Goal: Obtain resource: Download file/media

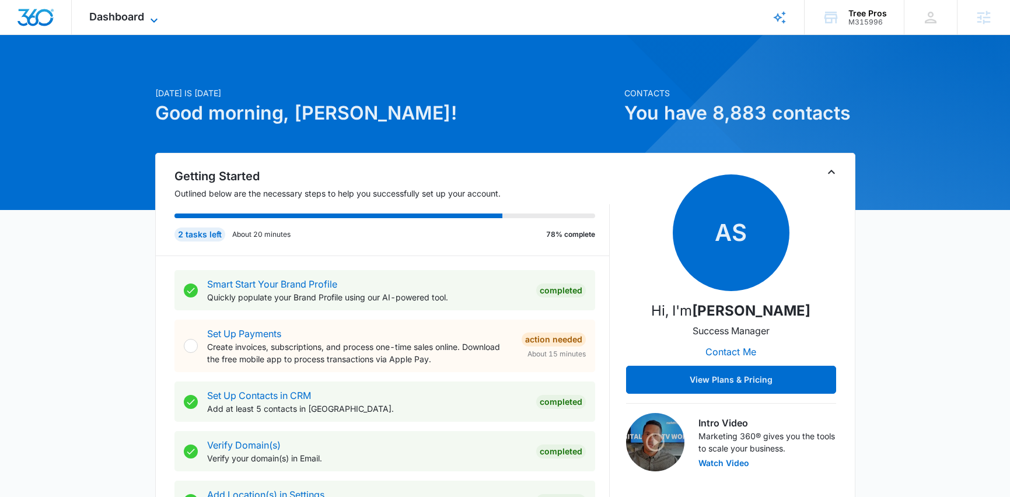
click at [107, 18] on span "Dashboard" at bounding box center [116, 17] width 55 height 12
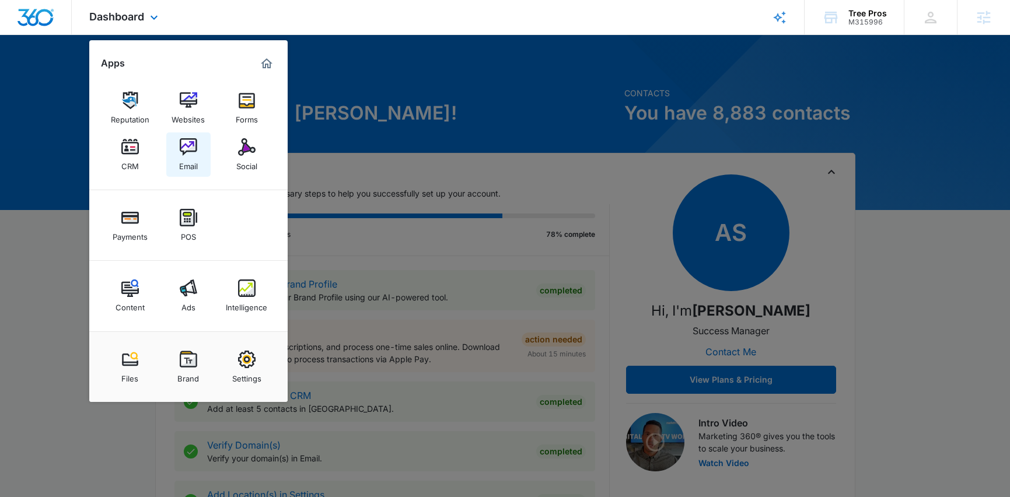
click at [191, 162] on div "Email" at bounding box center [188, 163] width 19 height 15
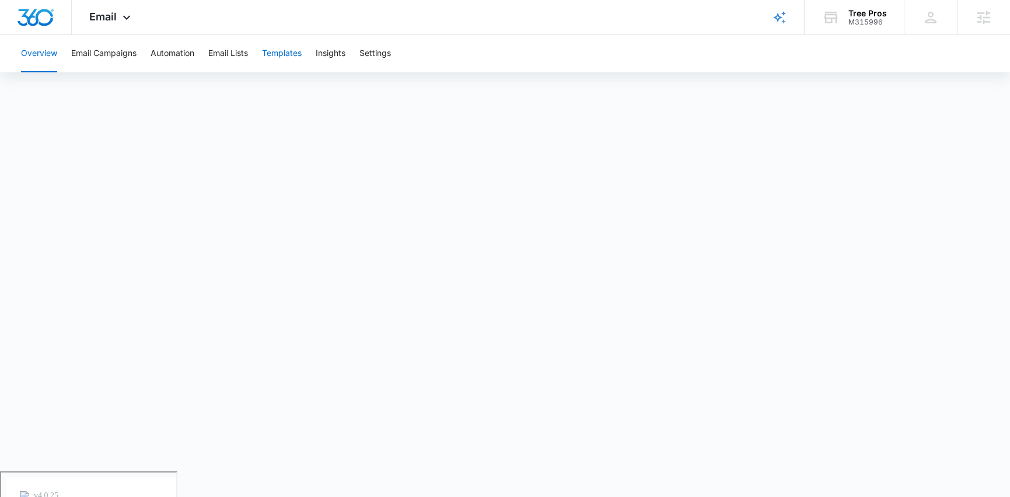
click at [271, 55] on button "Templates" at bounding box center [282, 53] width 40 height 37
click at [124, 54] on button "Email Campaigns" at bounding box center [103, 53] width 65 height 37
click at [285, 56] on button "Templates" at bounding box center [282, 53] width 40 height 37
click at [106, 18] on span "Email" at bounding box center [102, 17] width 27 height 12
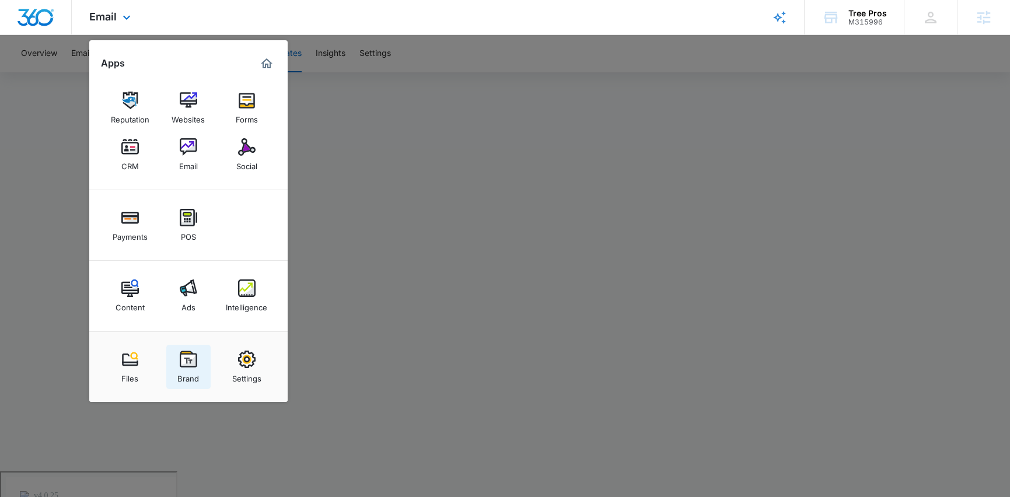
click at [175, 363] on link "Brand" at bounding box center [188, 367] width 44 height 44
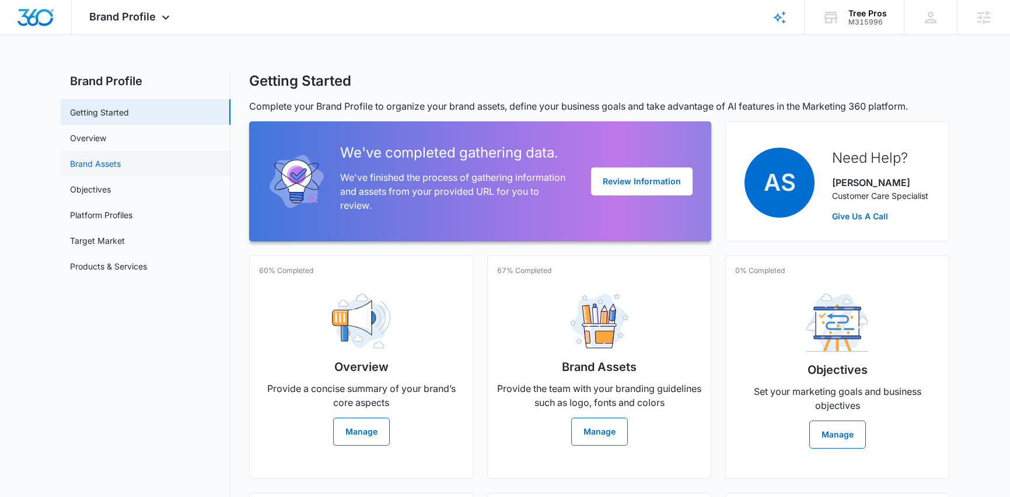
click at [86, 162] on link "Brand Assets" at bounding box center [95, 164] width 51 height 12
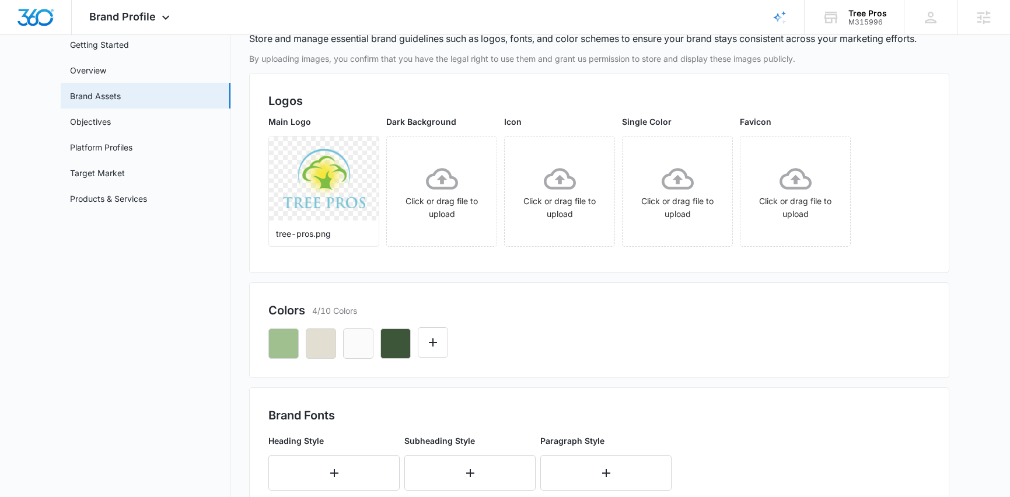
scroll to position [67, 0]
click at [363, 152] on icon "More" at bounding box center [362, 151] width 2 height 9
click at [377, 183] on div "Download" at bounding box center [387, 184] width 38 height 8
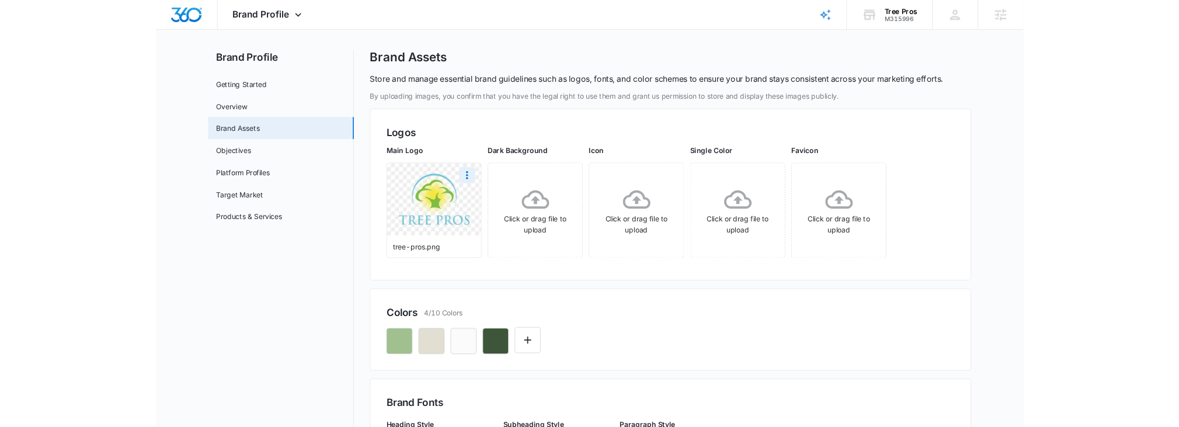
scroll to position [0, 0]
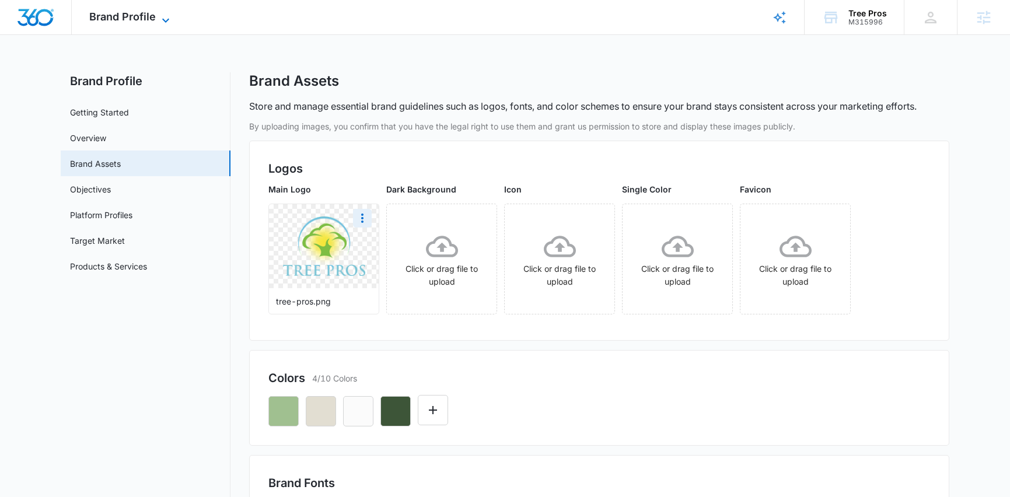
click at [159, 16] on icon at bounding box center [166, 20] width 14 height 14
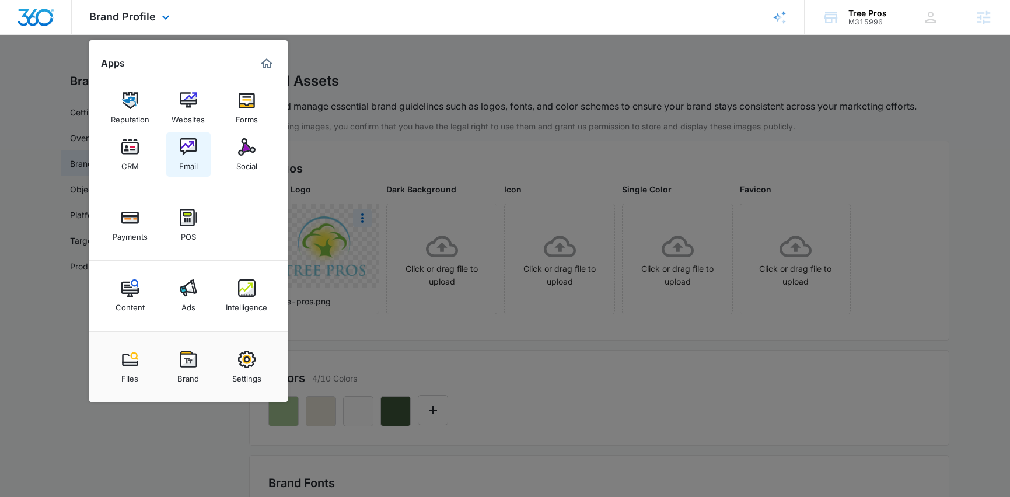
click at [186, 176] on link "Email" at bounding box center [188, 155] width 44 height 44
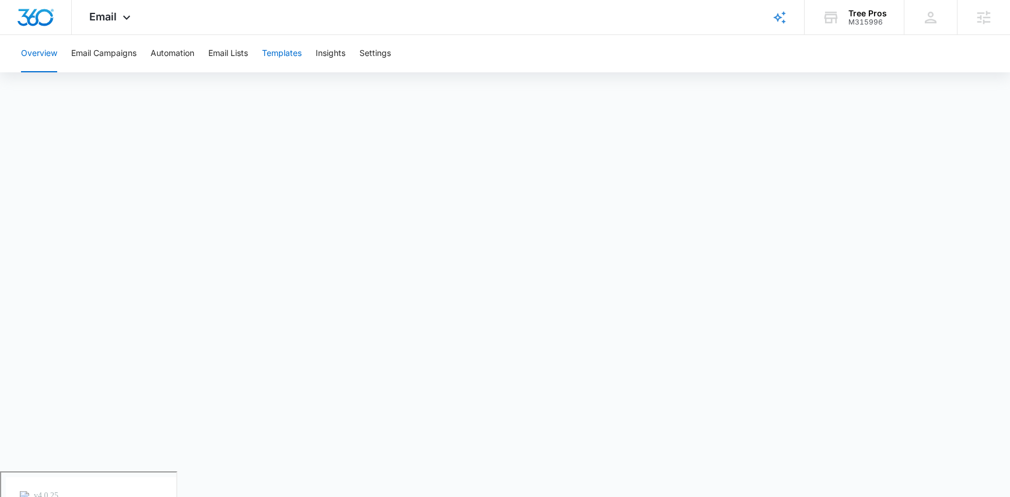
click at [287, 61] on button "Templates" at bounding box center [282, 53] width 40 height 37
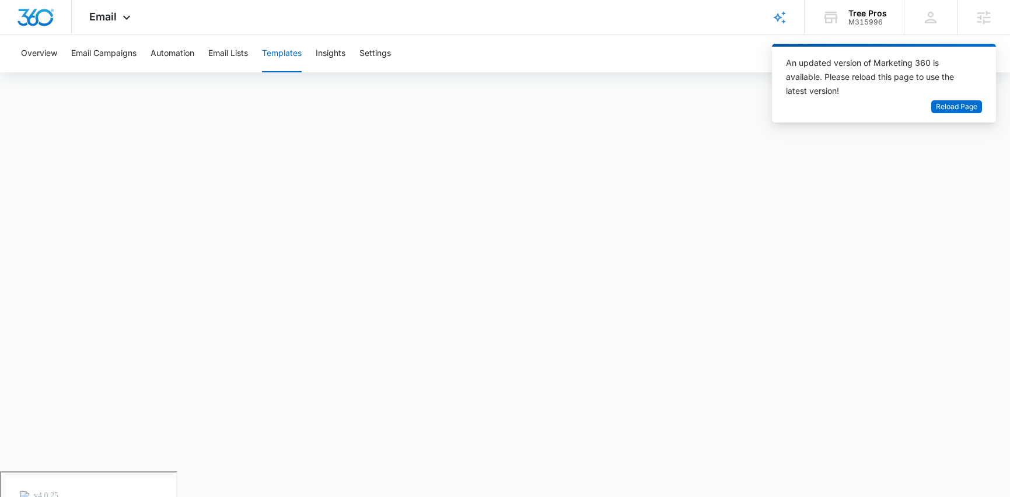
drag, startPoint x: 832, startPoint y: 495, endPoint x: 836, endPoint y: 525, distance: 30.1
click at [836, 497] on html "Email Apps Reputation Websites Forms CRM Email Social Payments POS Content Ads …" at bounding box center [505, 248] width 1010 height 497
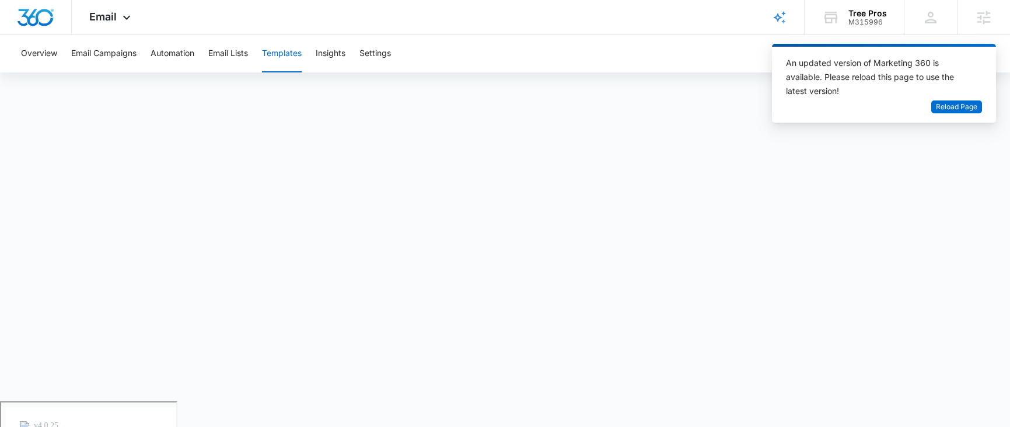
click at [947, 126] on div "An updated version of Marketing 360 is available. Please reload this page to us…" at bounding box center [884, 88] width 224 height 88
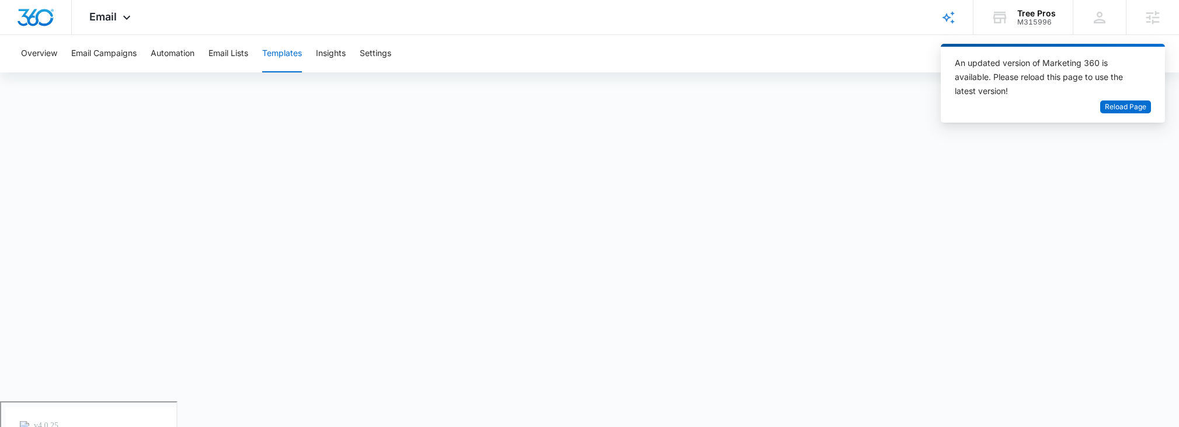
click at [1010, 113] on div "An updated version of Marketing 360 is available. Please reload this page to us…" at bounding box center [1052, 83] width 224 height 79
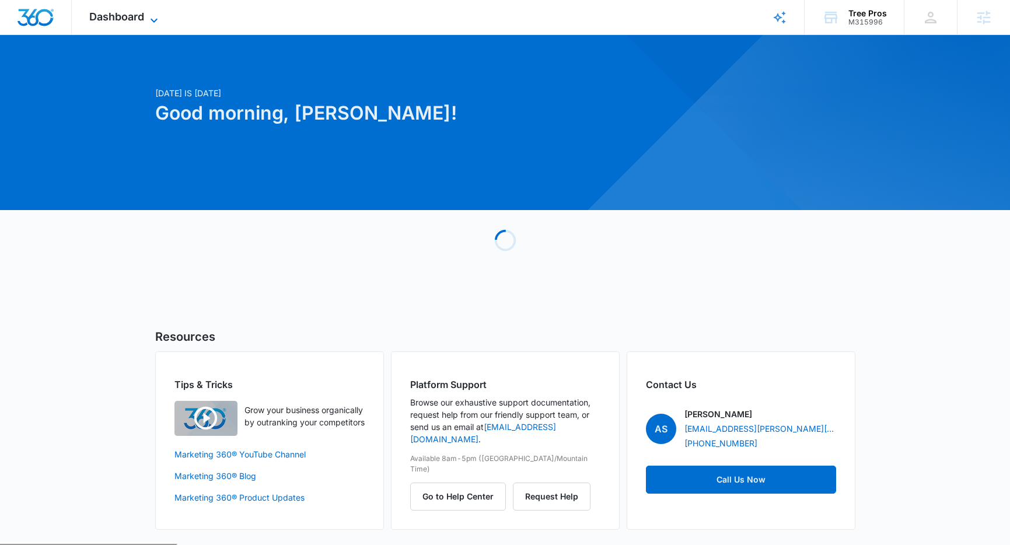
click at [109, 12] on span "Dashboard" at bounding box center [116, 17] width 55 height 12
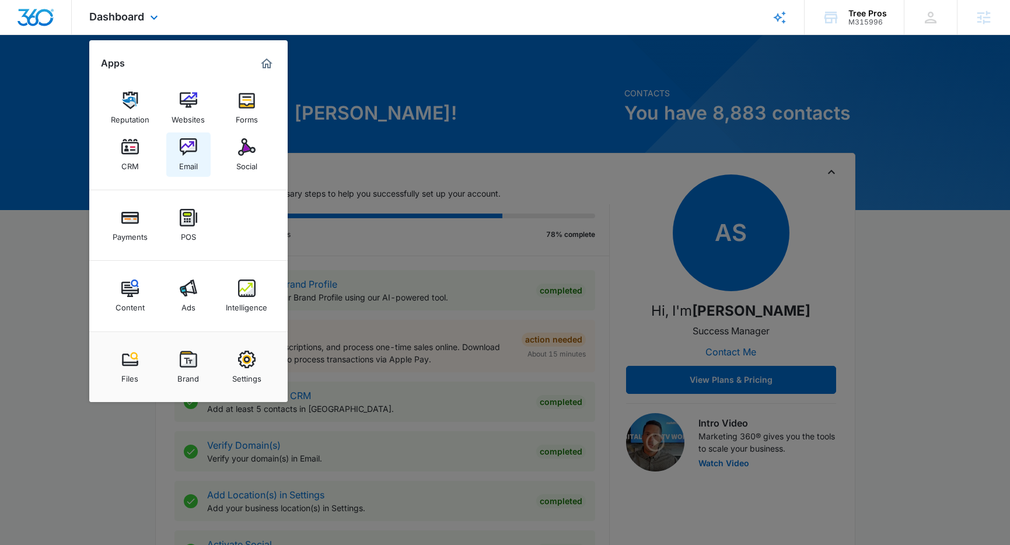
click at [186, 168] on div "Email" at bounding box center [188, 163] width 19 height 15
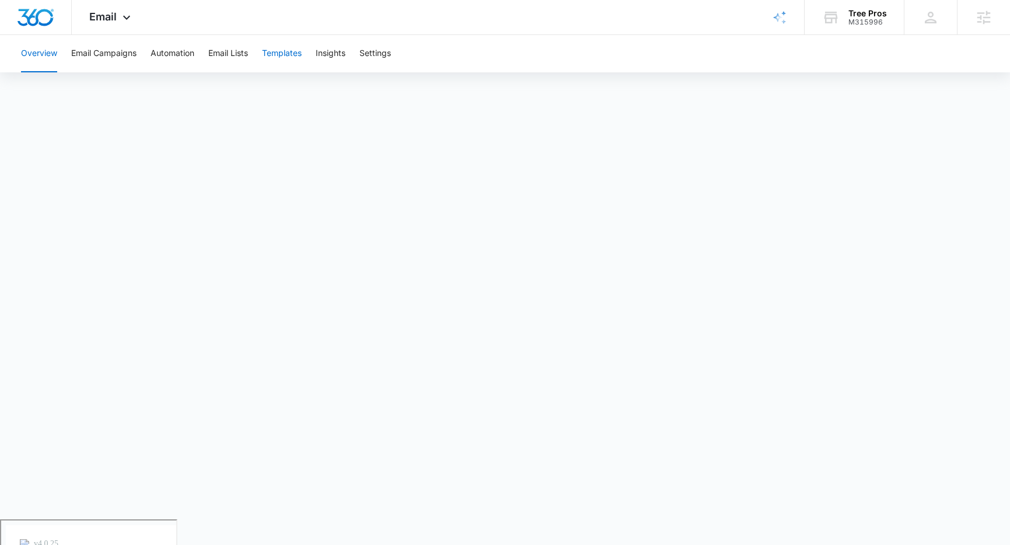
click at [284, 52] on button "Templates" at bounding box center [282, 53] width 40 height 37
